Goal: Task Accomplishment & Management: Manage account settings

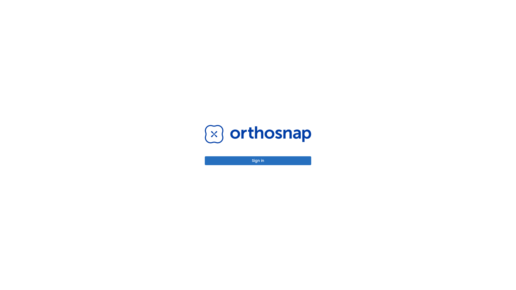
click at [258, 161] on button "Sign in" at bounding box center [258, 160] width 106 height 9
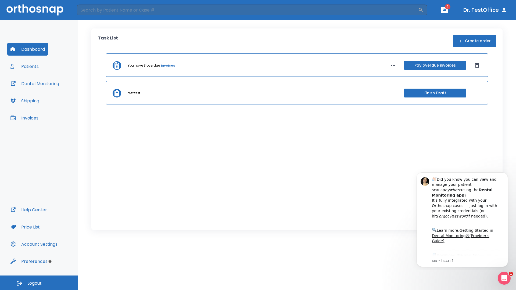
click at [39, 283] on span "Logout" at bounding box center [34, 283] width 14 height 6
